Goal: Obtain resource: Download file/media

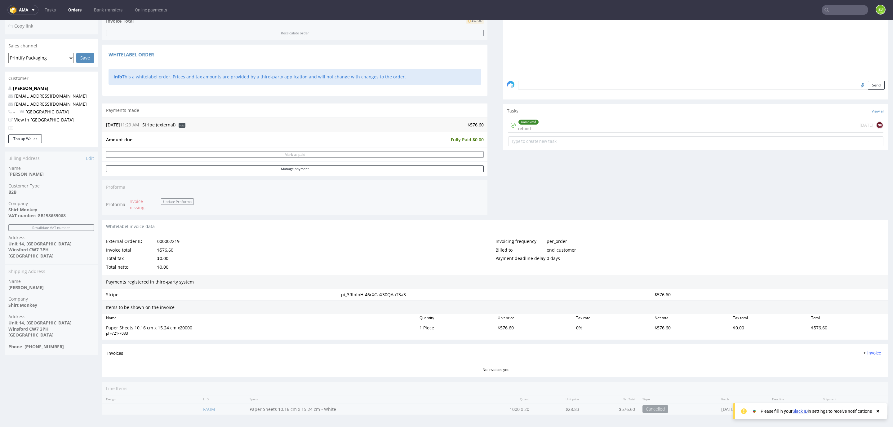
scroll to position [1, 0]
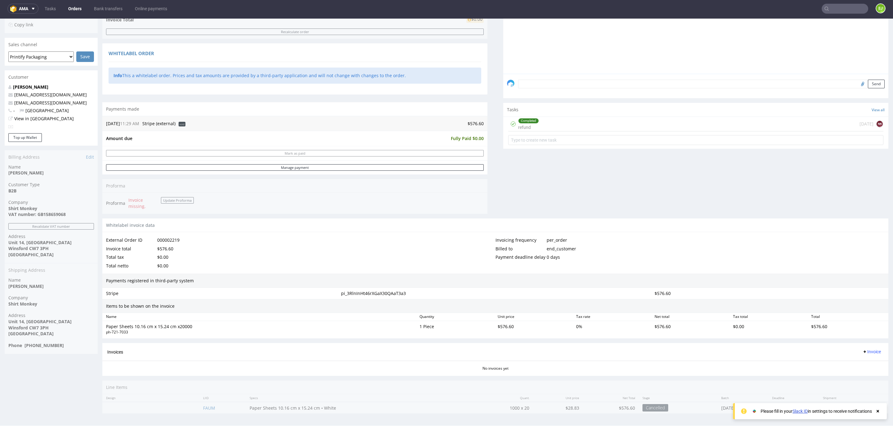
click at [848, 3] on nav "ama Tasks Orders Bank transfers Online payments EJ" at bounding box center [446, 9] width 893 height 20
drag, startPoint x: 845, startPoint y: 4, endPoint x: 856, endPoint y: 14, distance: 14.7
click at [853, 10] on input "text" at bounding box center [845, 9] width 47 height 10
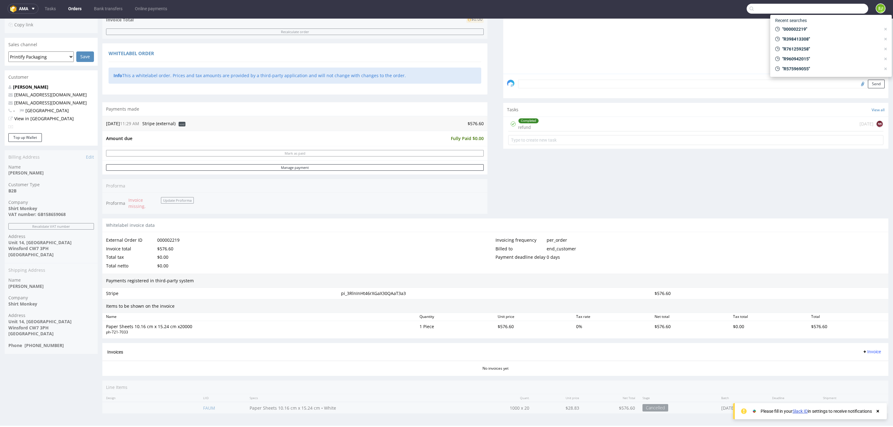
drag, startPoint x: 856, startPoint y: 14, endPoint x: 781, endPoint y: 8, distance: 74.7
click at [781, 8] on input "text" at bounding box center [808, 9] width 122 height 10
paste input "R840919261"
type input "R840919261"
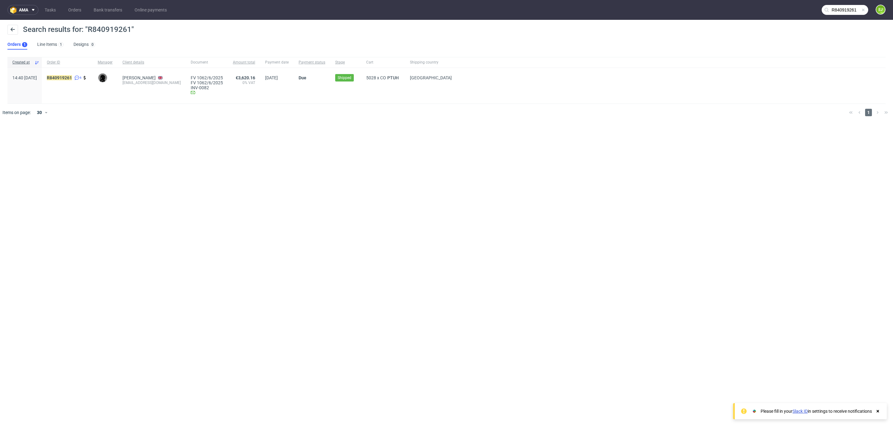
click at [83, 83] on span "R840919261 6" at bounding box center [67, 85] width 41 height 21
click at [72, 78] on mark "R840919261" at bounding box center [59, 77] width 25 height 5
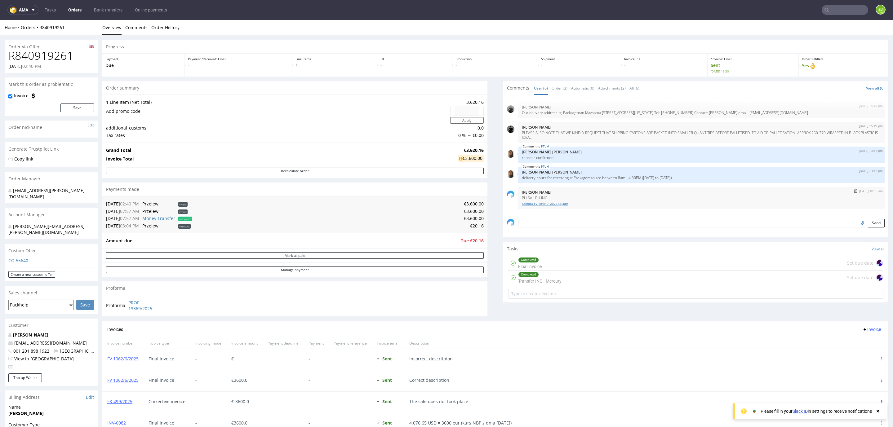
click at [539, 204] on link "Faktura FV 1049_7_2025 (2).pdf" at bounding box center [701, 204] width 359 height 5
